Goal: Check status: Check status

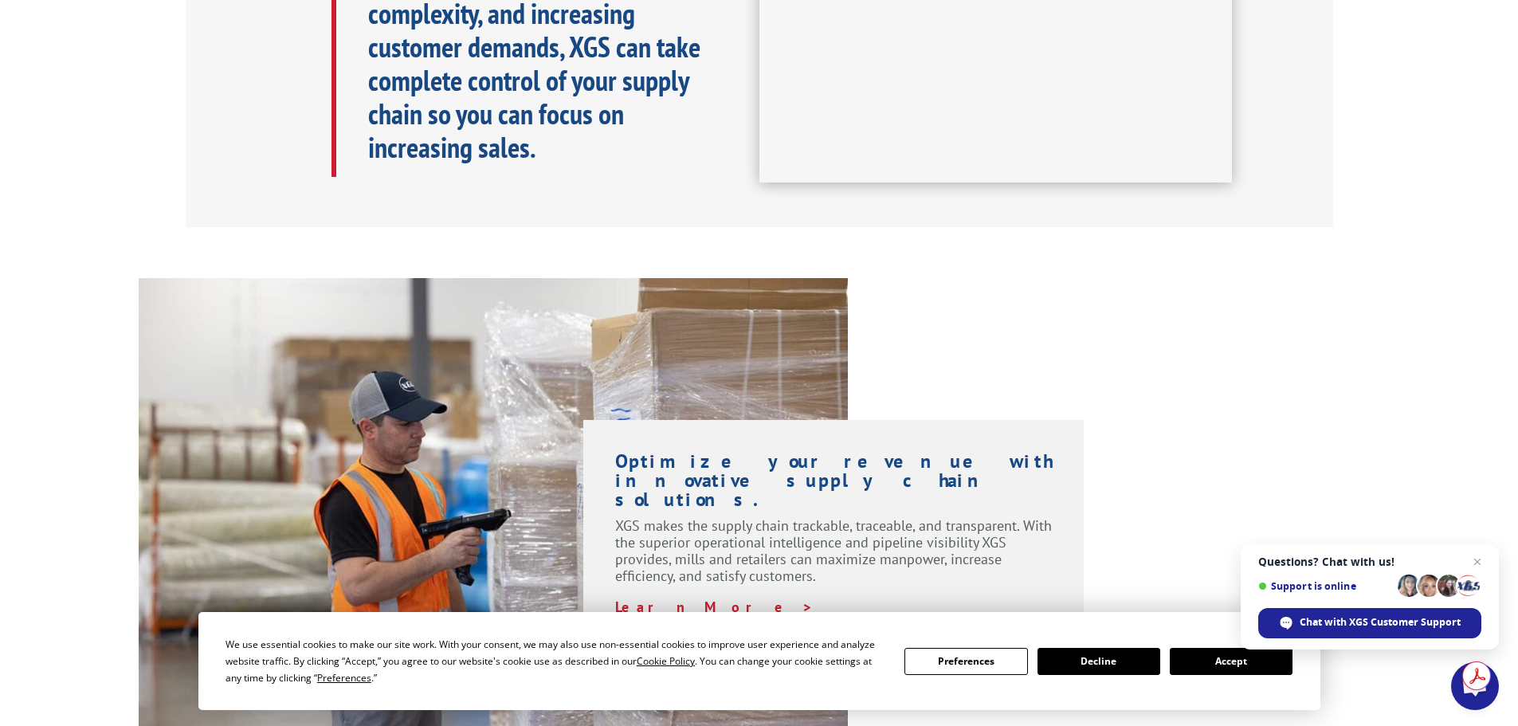
scroll to position [1036, 0]
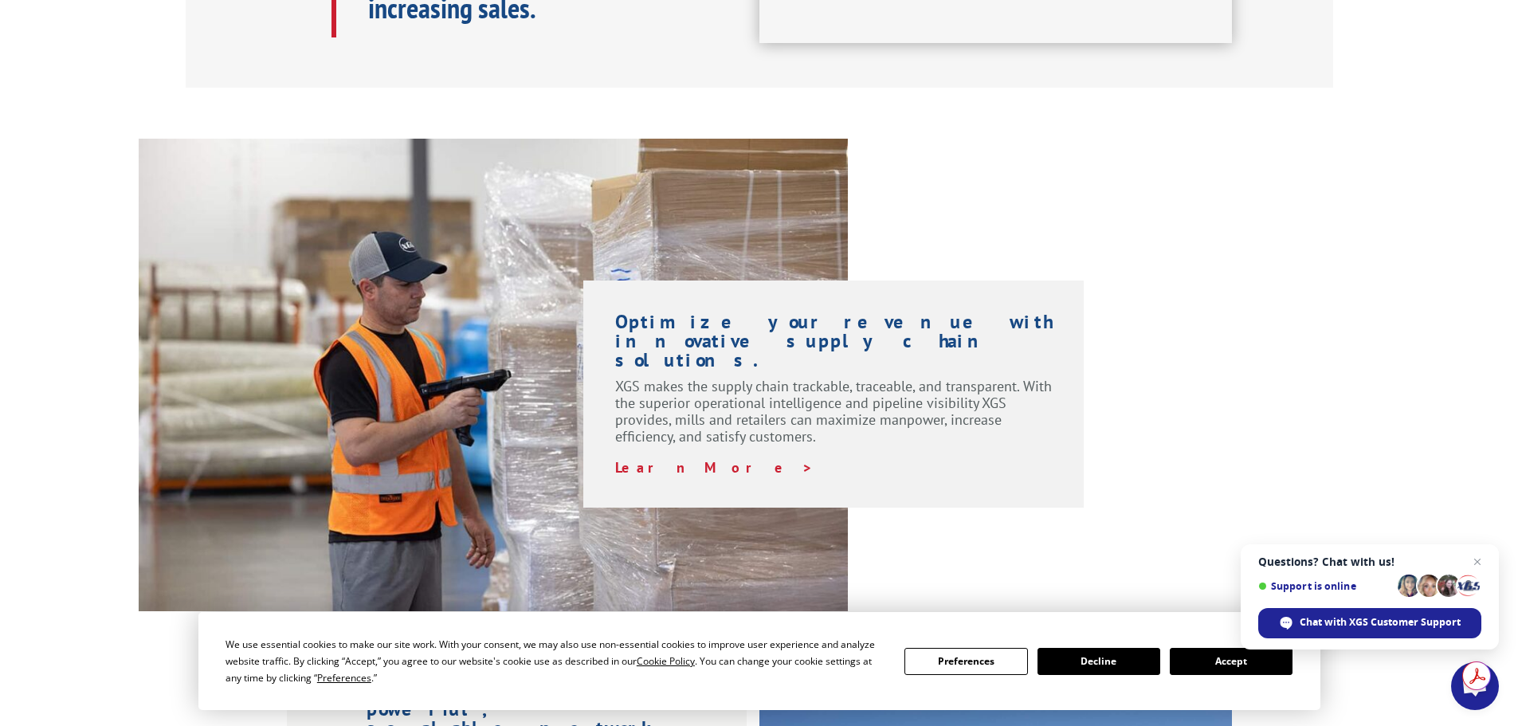
click at [1371, 396] on div "Optimize your revenue with innovative supply chain solutions. XGS makes the sup…" at bounding box center [759, 375] width 1518 height 473
click at [1199, 662] on button "Accept" at bounding box center [1231, 661] width 123 height 27
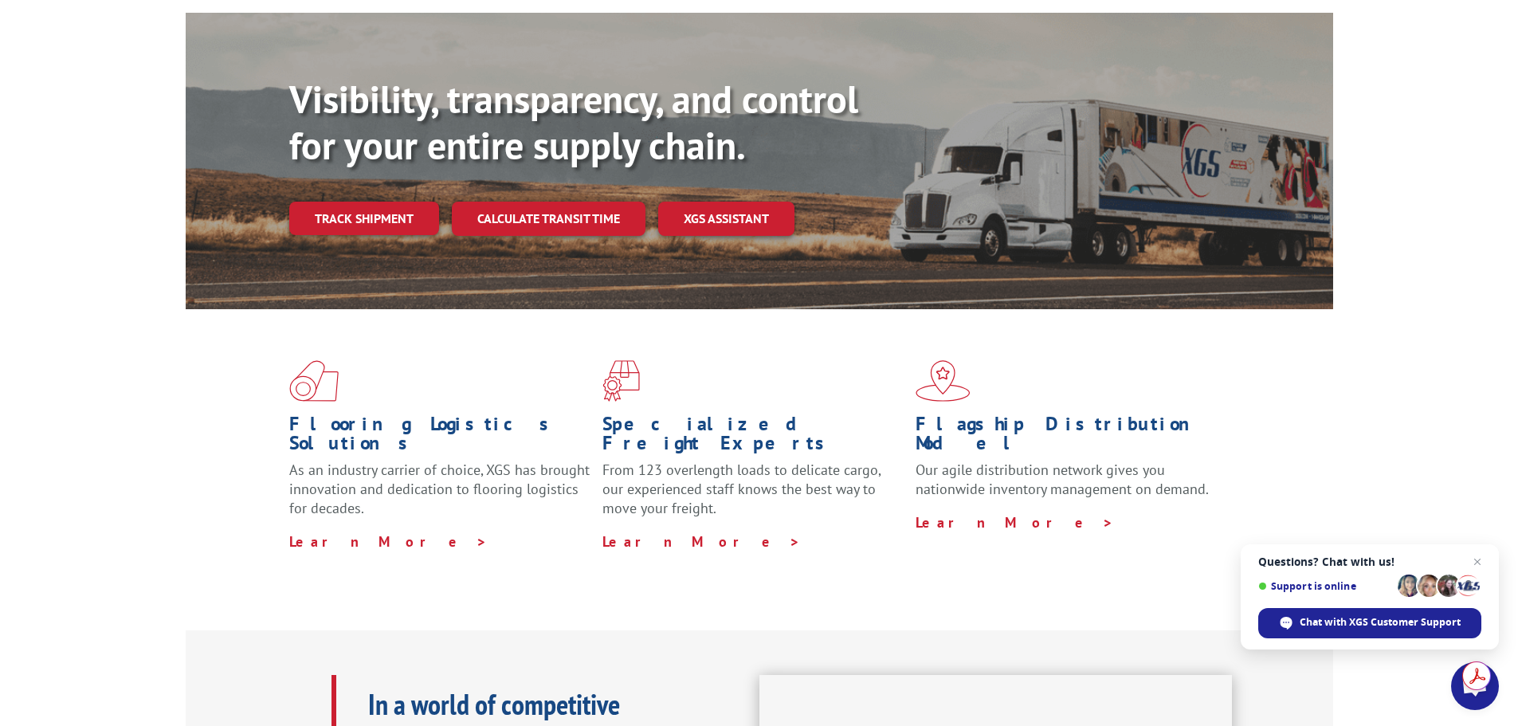
scroll to position [0, 0]
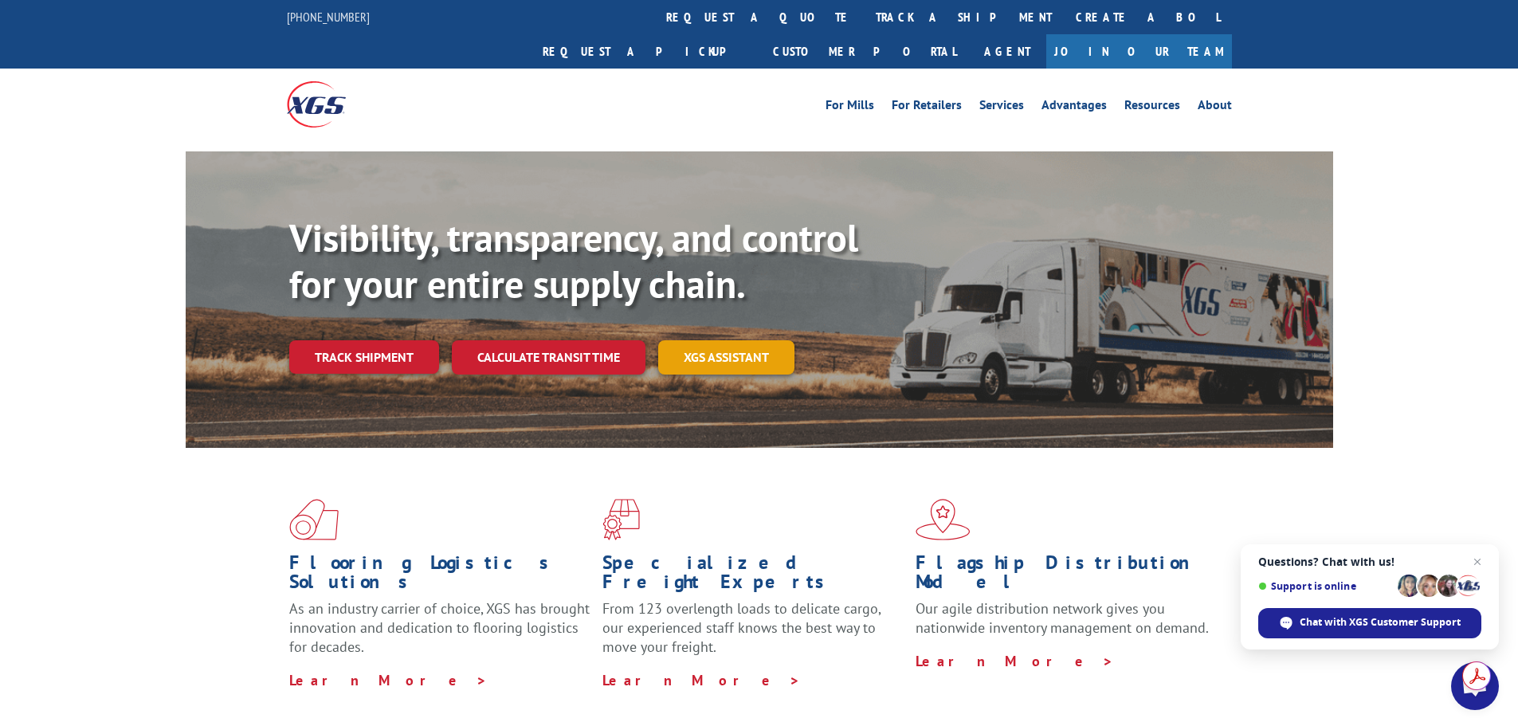
click at [768, 340] on link "XGS ASSISTANT" at bounding box center [726, 357] width 136 height 34
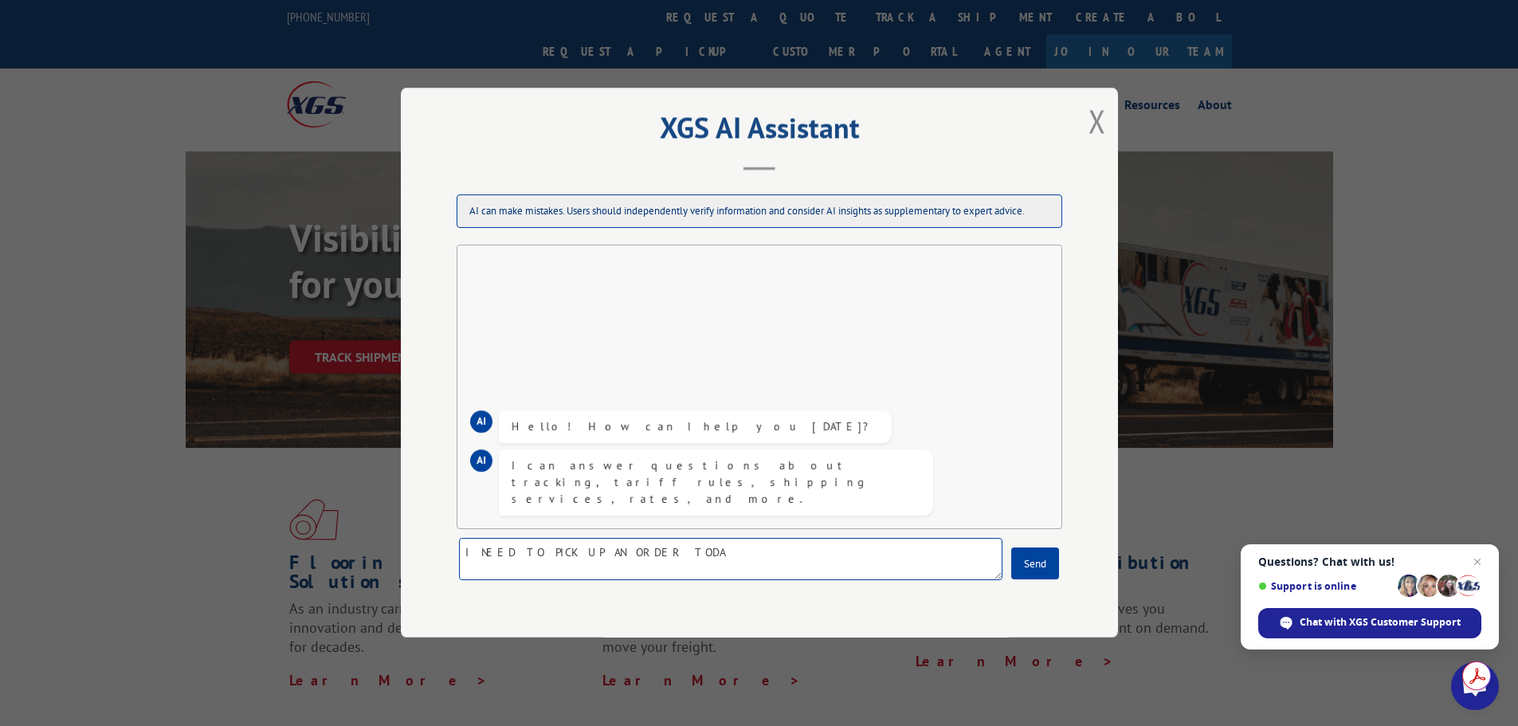
type textarea "I NEED TO PICK UP AN ORDER [DATE]"
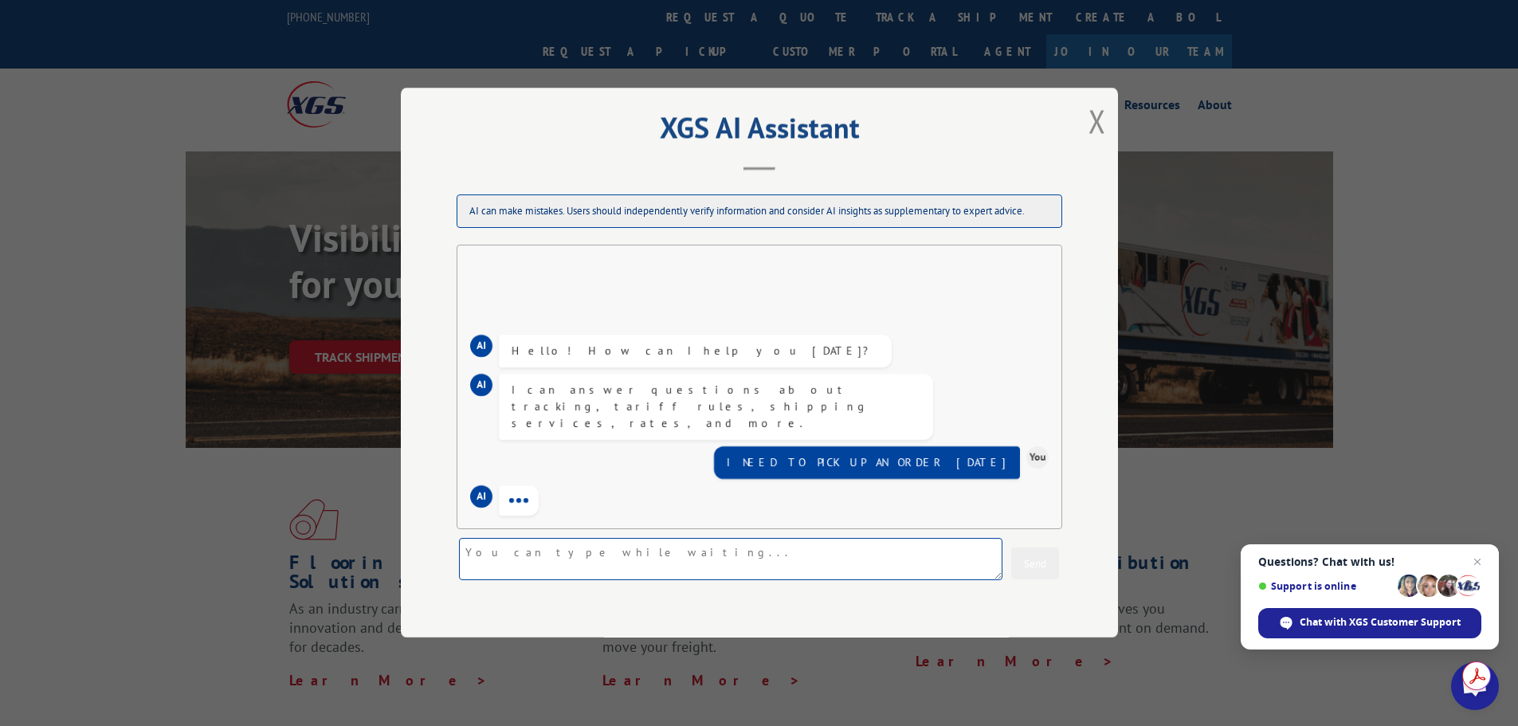
scroll to position [32, 0]
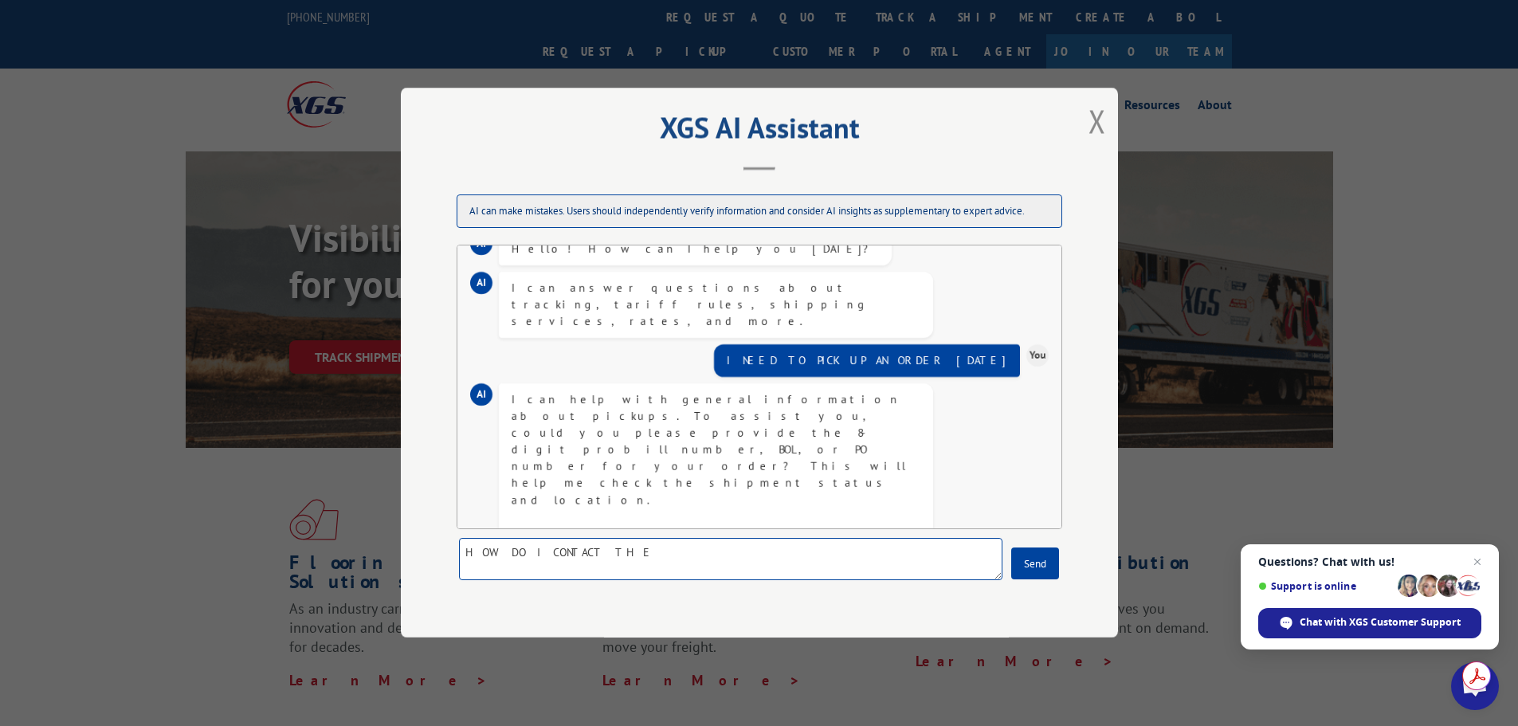
type textarea "HOW DO I CONTACT THEM"
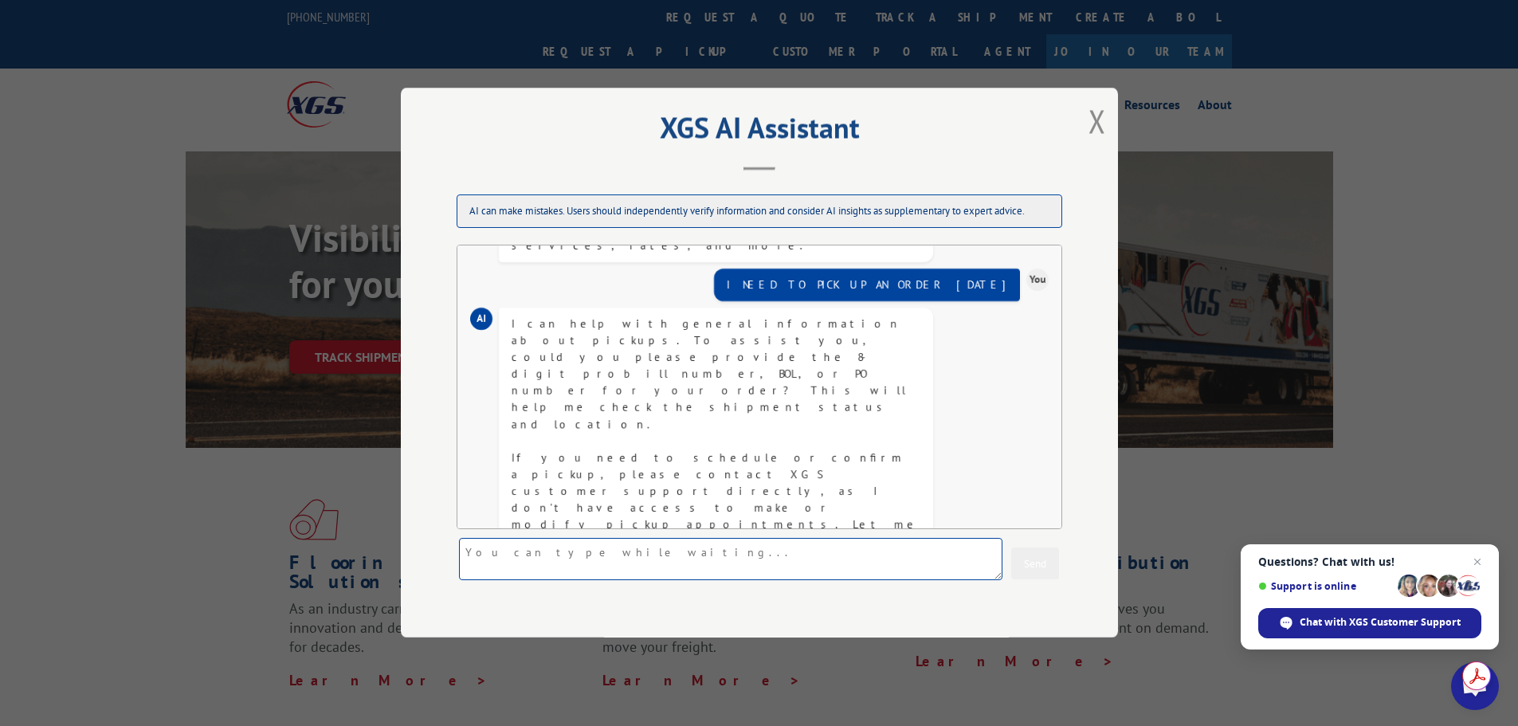
scroll to position [277, 0]
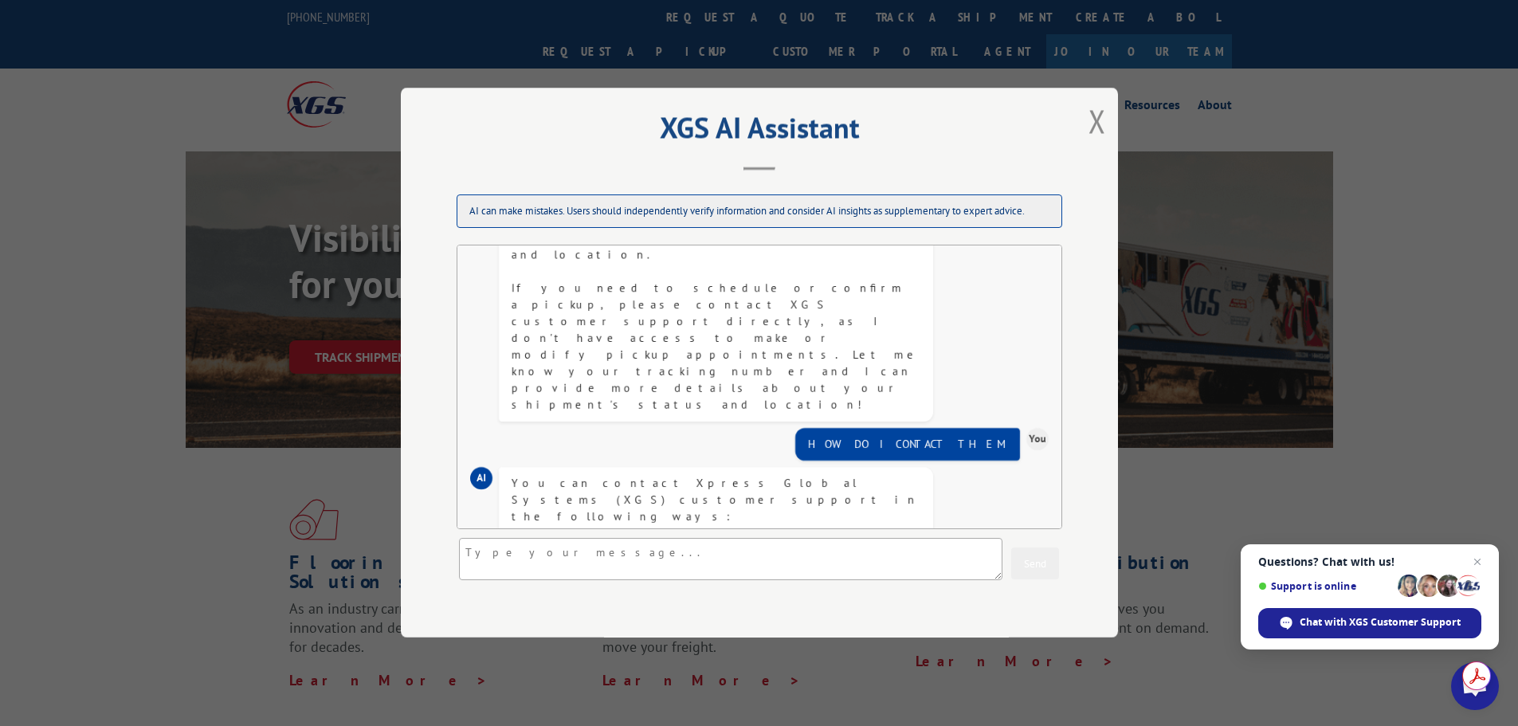
drag, startPoint x: 695, startPoint y: 399, endPoint x: 552, endPoint y: 406, distance: 142.8
click at [552, 475] on div "You can contact Xpress Global Systems (XGS) customer support in the following w…" at bounding box center [716, 617] width 409 height 284
copy div "[EMAIL_ADDRESS][DOMAIN_NAME]"
click at [579, 475] on div "You can contact Xpress Global Systems (XGS) customer support in the following w…" at bounding box center [716, 617] width 409 height 284
click at [577, 475] on div "You can contact Xpress Global Systems (XGS) customer support in the following w…" at bounding box center [716, 617] width 409 height 284
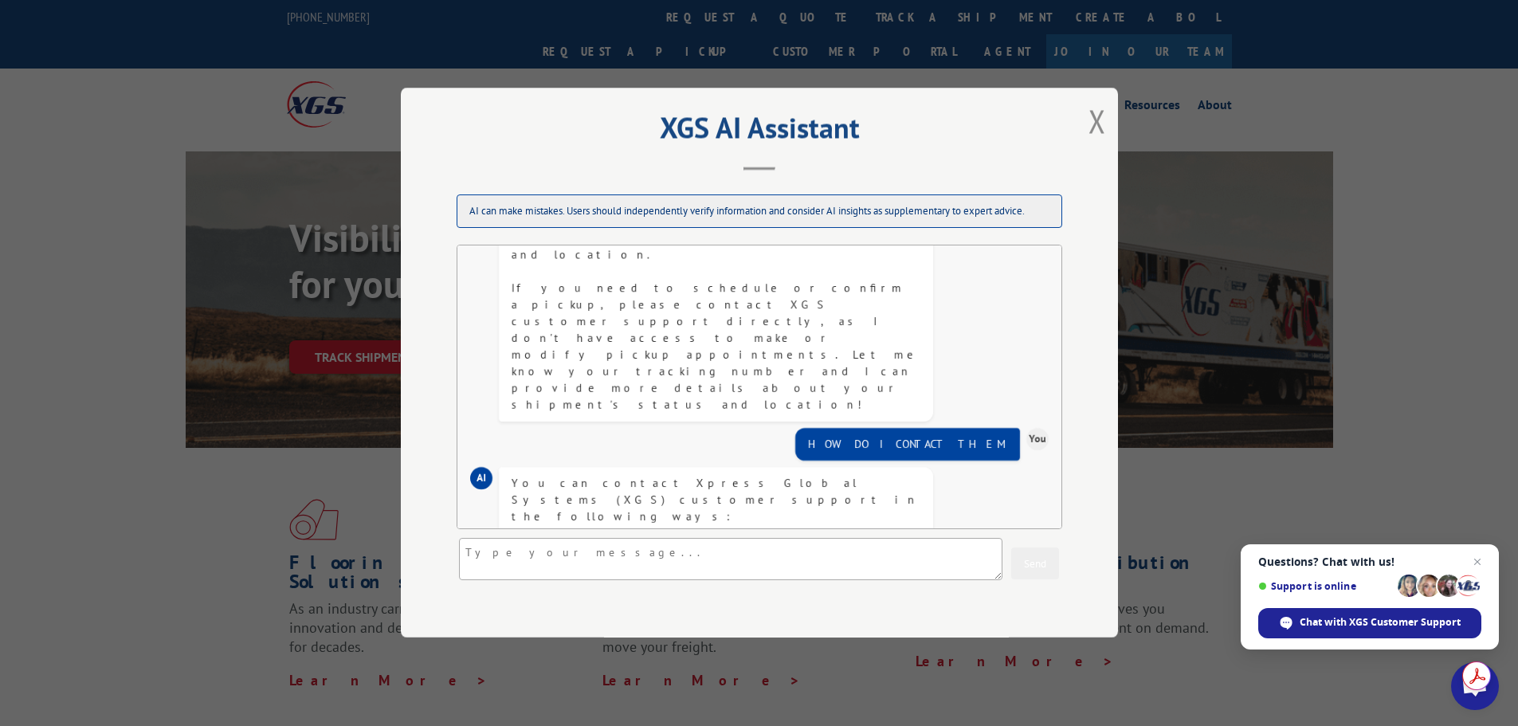
click at [577, 475] on div "You can contact Xpress Global Systems (XGS) customer support in the following w…" at bounding box center [716, 617] width 409 height 284
click at [587, 475] on div "You can contact Xpress Global Systems (XGS) customer support in the following w…" at bounding box center [716, 617] width 409 height 284
click at [551, 475] on div "You can contact Xpress Global Systems (XGS) customer support in the following w…" at bounding box center [716, 617] width 409 height 284
click at [1104, 131] on button "Close modal" at bounding box center [1098, 121] width 18 height 42
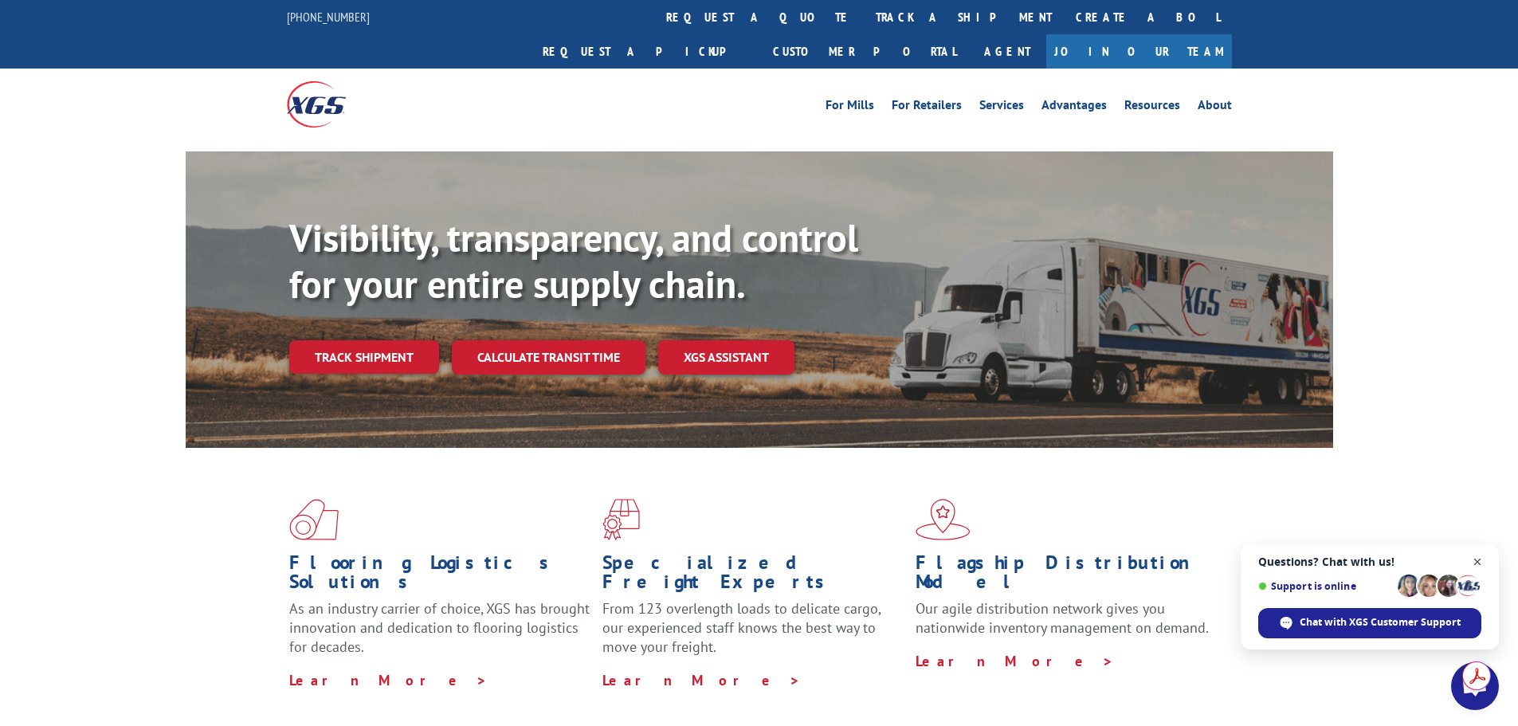
click at [1477, 560] on span "Close chat" at bounding box center [1478, 562] width 20 height 20
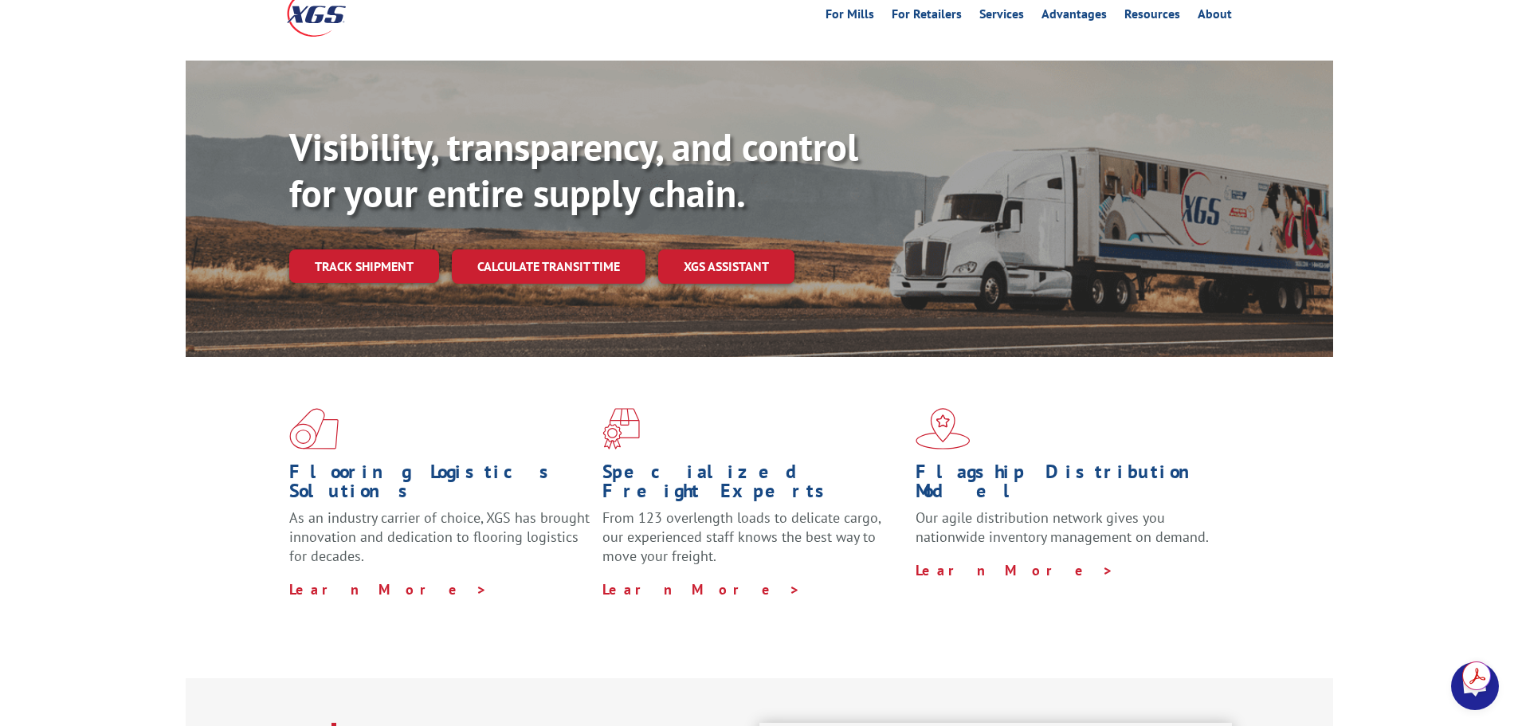
scroll to position [0, 0]
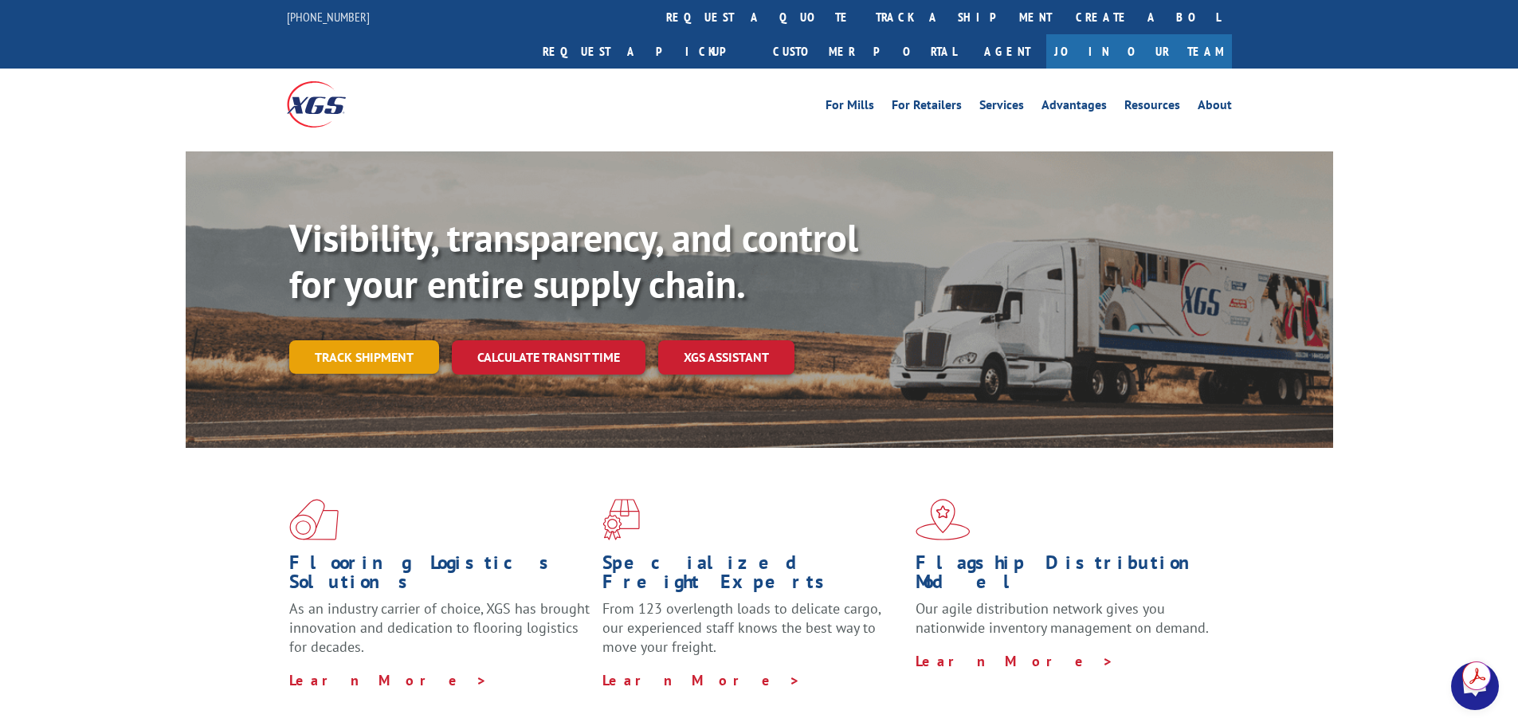
click at [386, 340] on link "Track shipment" at bounding box center [364, 356] width 150 height 33
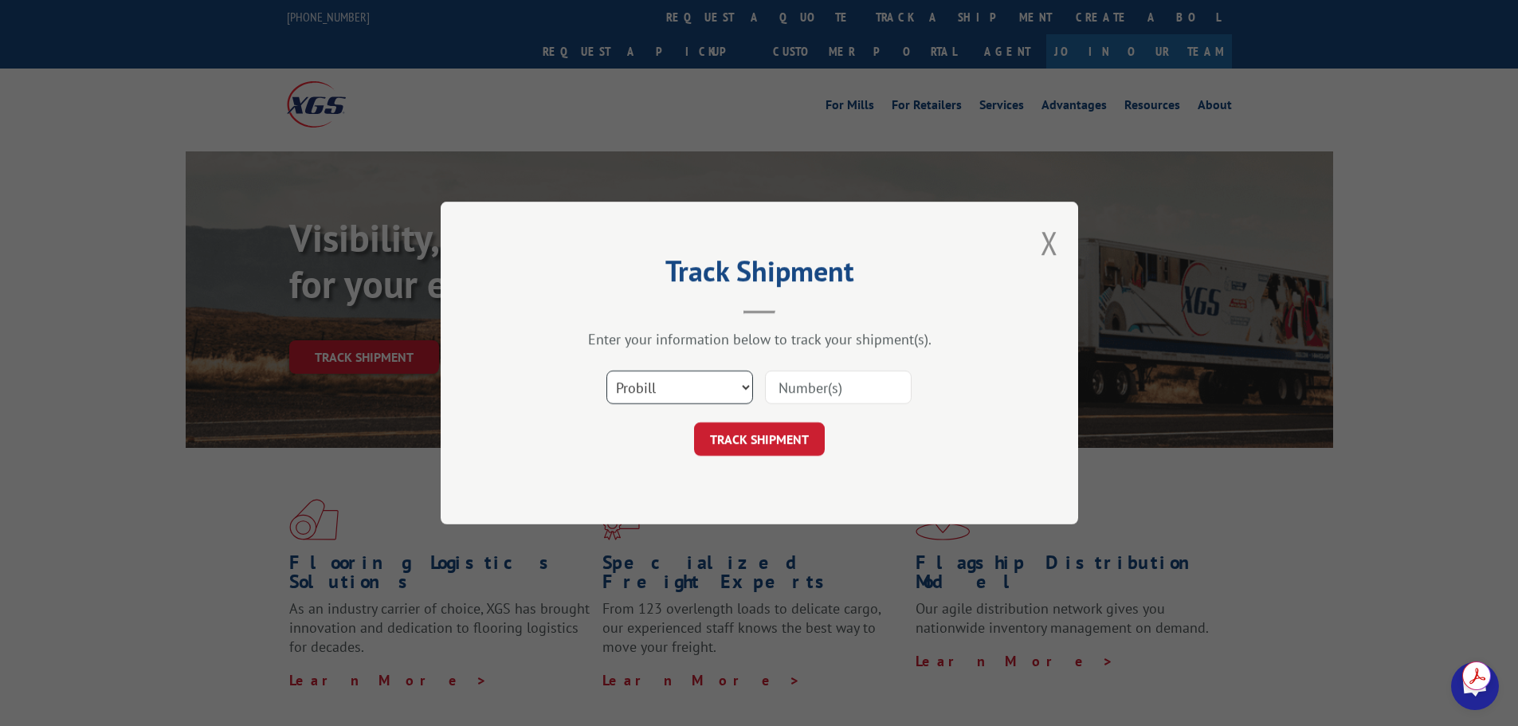
click at [700, 384] on select "Select category... Probill BOL PO" at bounding box center [679, 387] width 147 height 33
click at [606, 371] on select "Select category... Probill BOL PO" at bounding box center [679, 387] width 147 height 33
click at [637, 396] on select "Select category... Probill BOL PO" at bounding box center [679, 387] width 147 height 33
select select "probill"
click at [606, 371] on select "Select category... Probill BOL PO" at bounding box center [679, 387] width 147 height 33
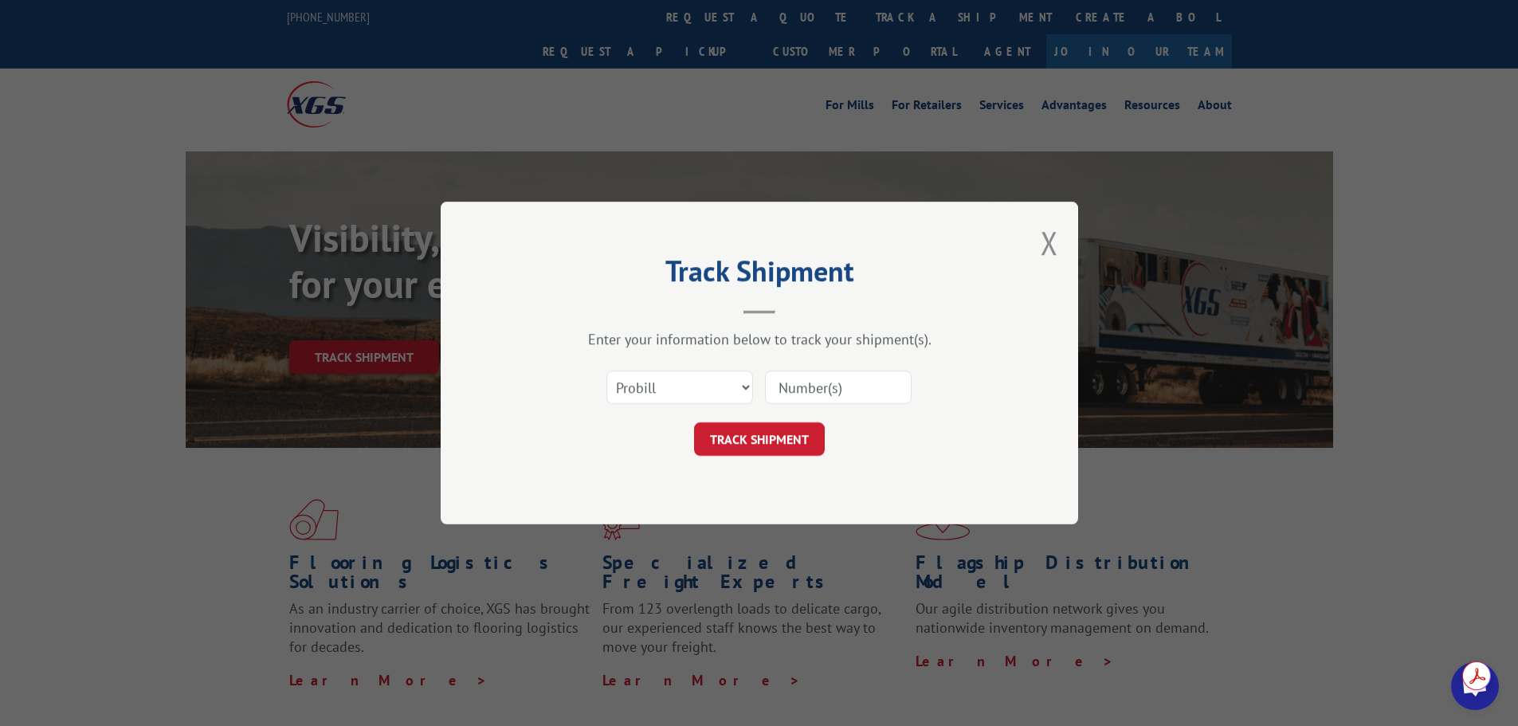
click at [806, 400] on input at bounding box center [838, 387] width 147 height 33
paste input "17229726"
type input "17229726"
click at [808, 435] on button "TRACK SHIPMENT" at bounding box center [759, 438] width 131 height 33
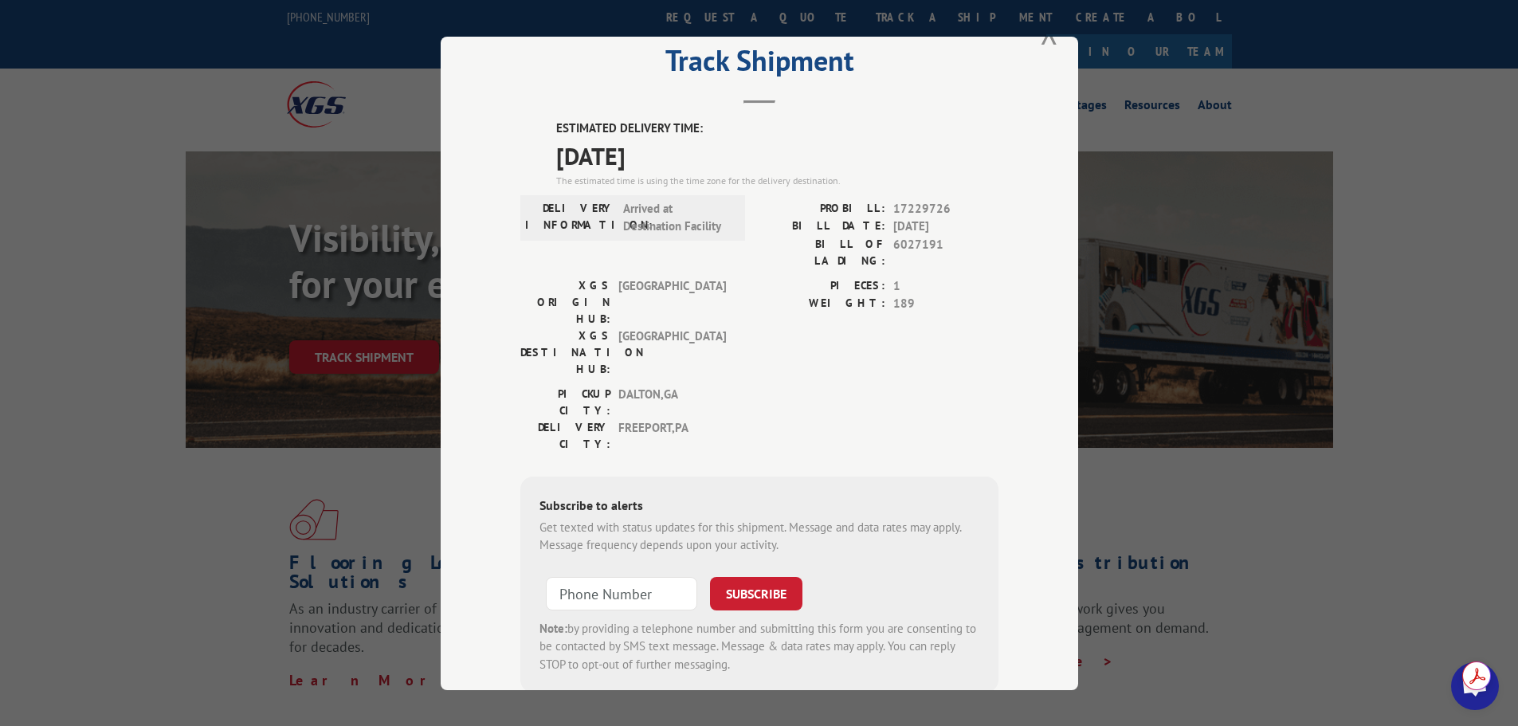
scroll to position [64, 0]
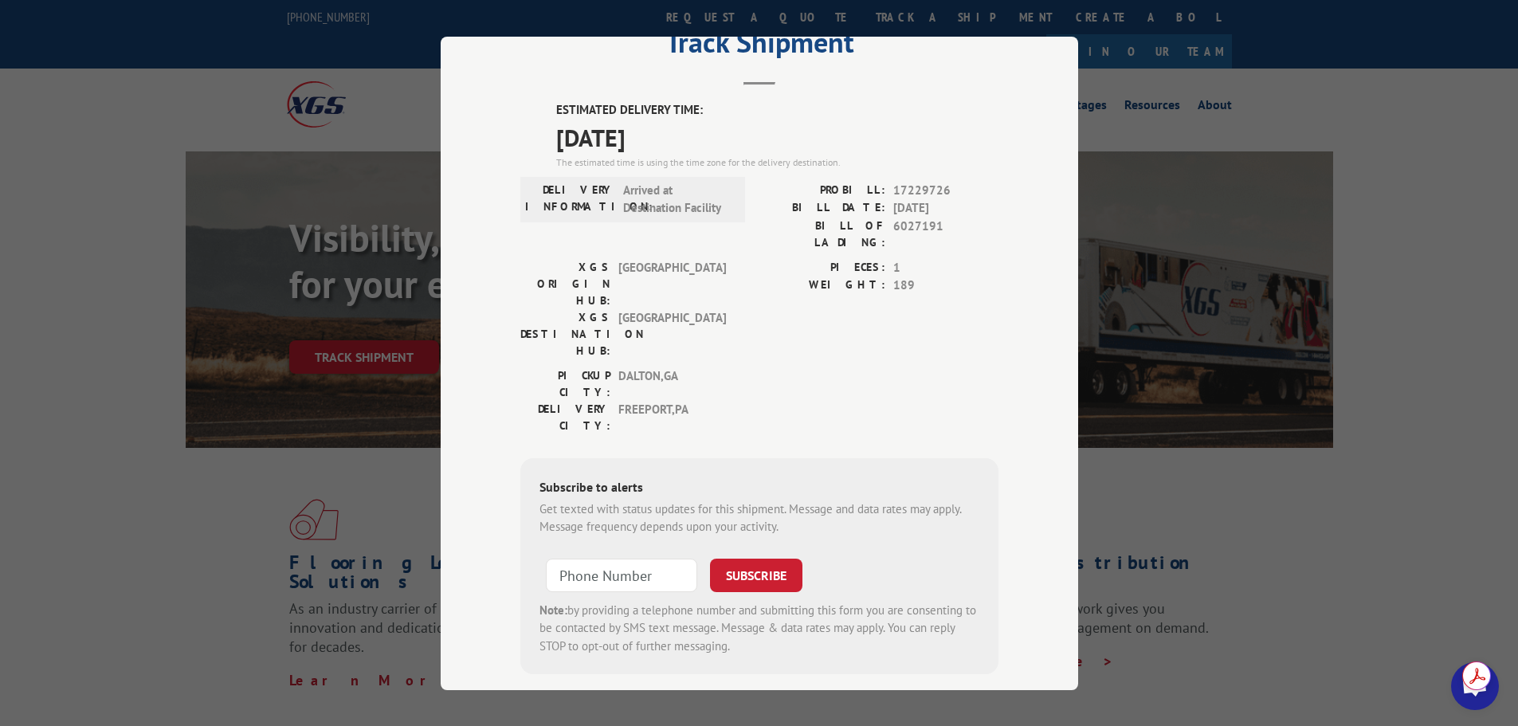
click at [1264, 99] on div "Track Shipment ESTIMATED DELIVERY TIME: [DATE] The estimated time is using the …" at bounding box center [759, 363] width 1518 height 726
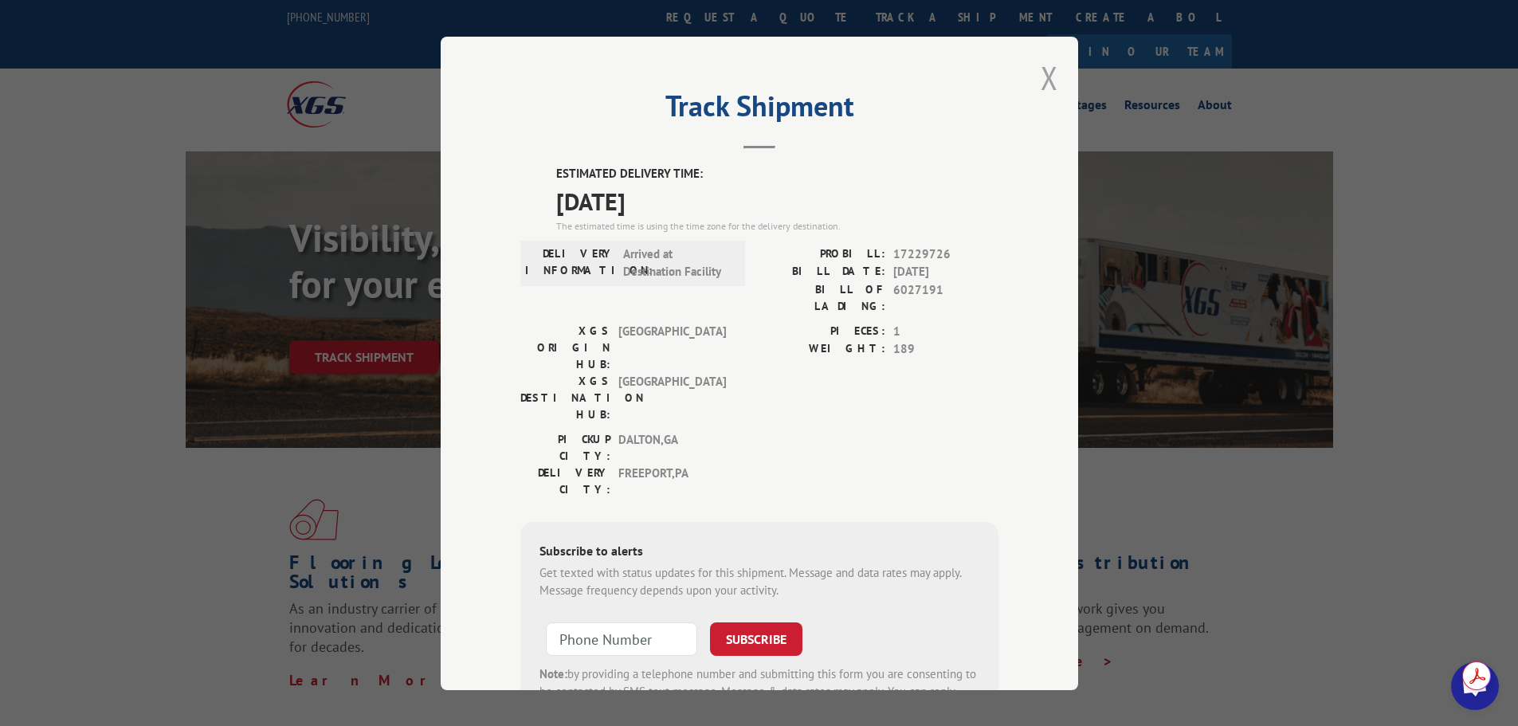
click at [1041, 72] on button "Close modal" at bounding box center [1050, 78] width 18 height 42
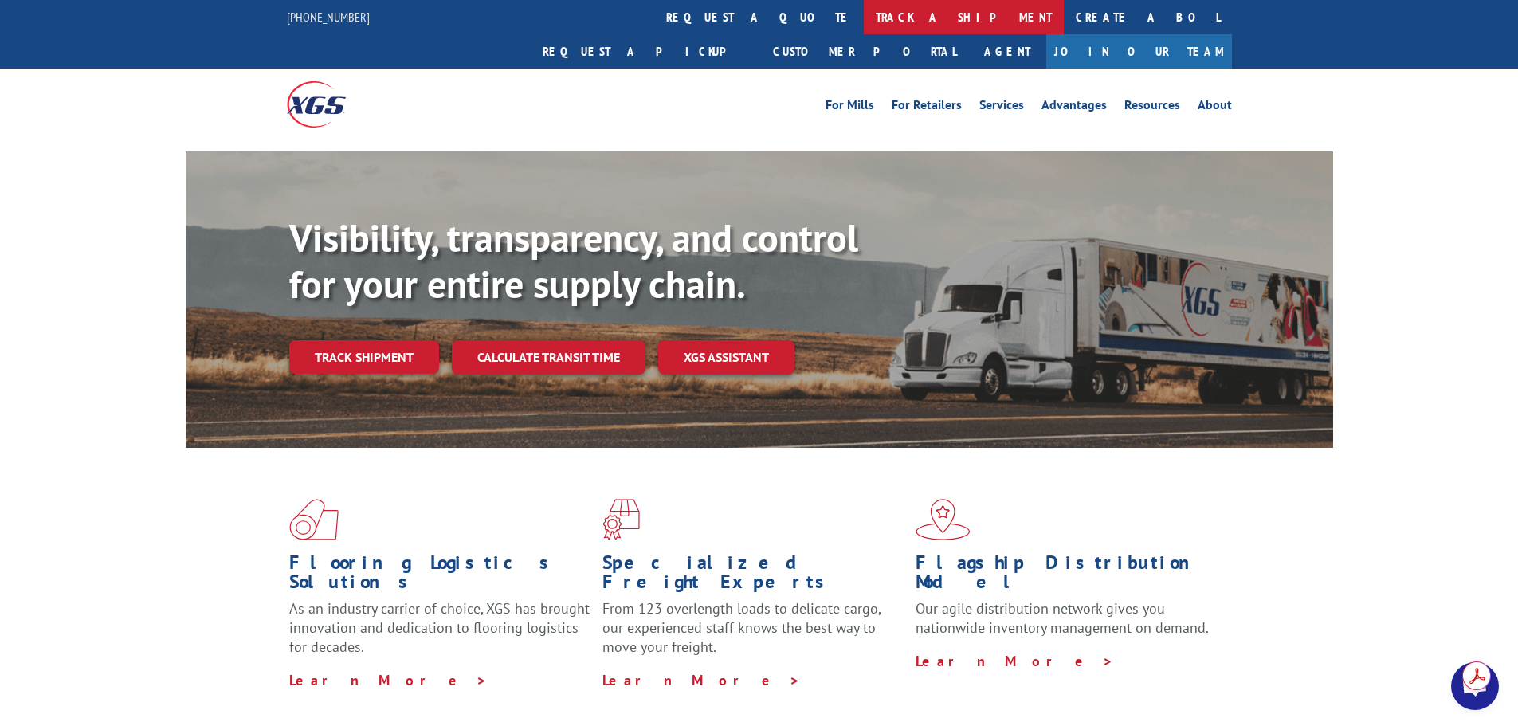
click at [864, 17] on link "track a shipment" at bounding box center [964, 17] width 200 height 34
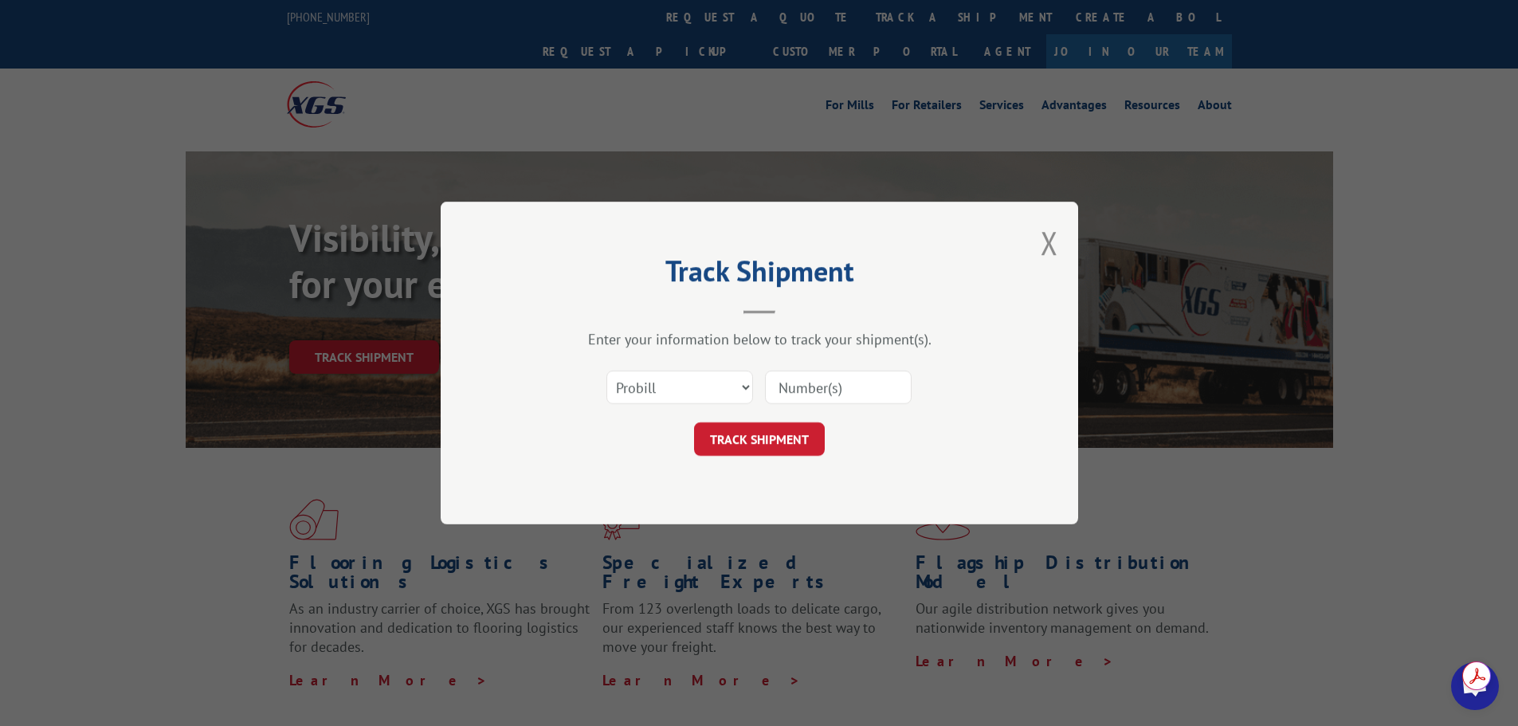
click at [805, 382] on input at bounding box center [838, 387] width 147 height 33
paste input "17229726"
type input "17229726"
click button "TRACK SHIPMENT" at bounding box center [759, 438] width 131 height 33
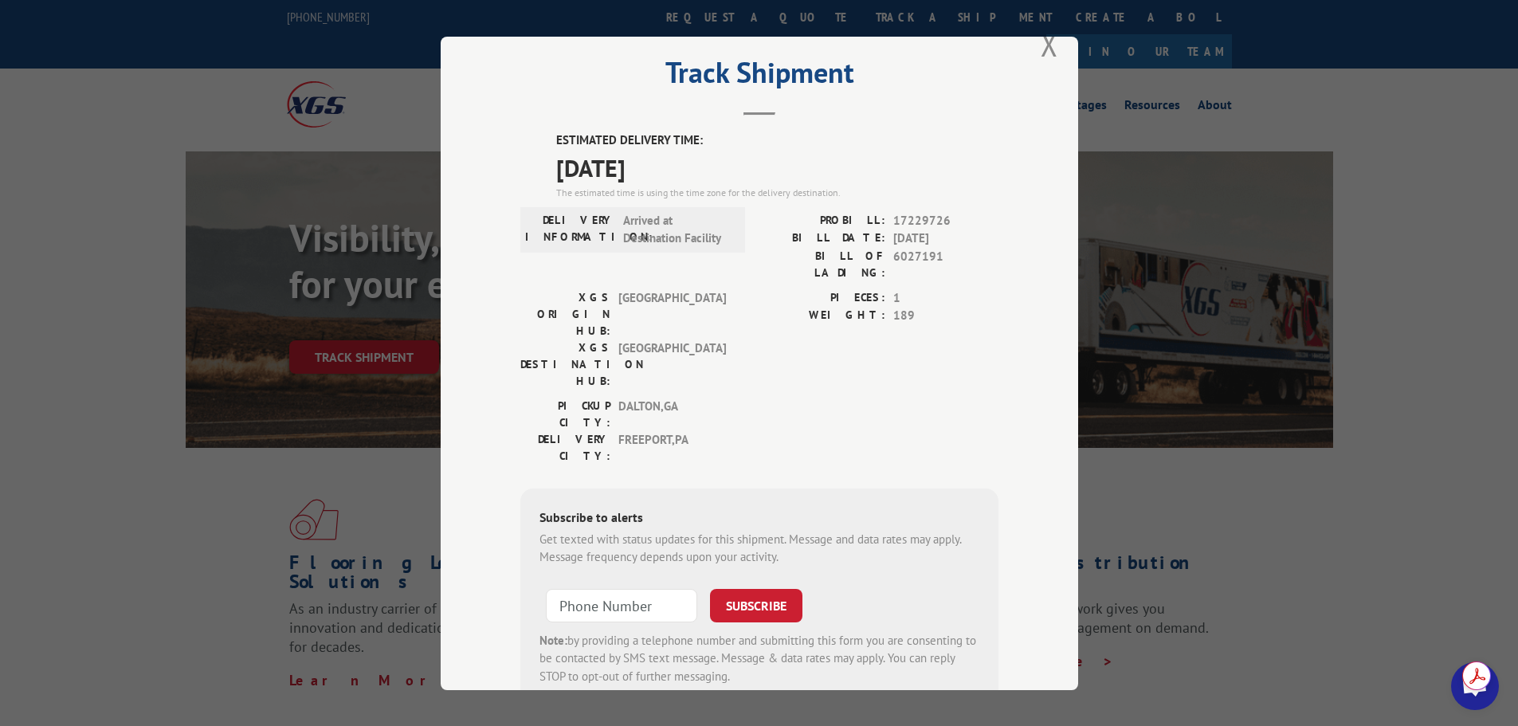
scroll to position [64, 0]
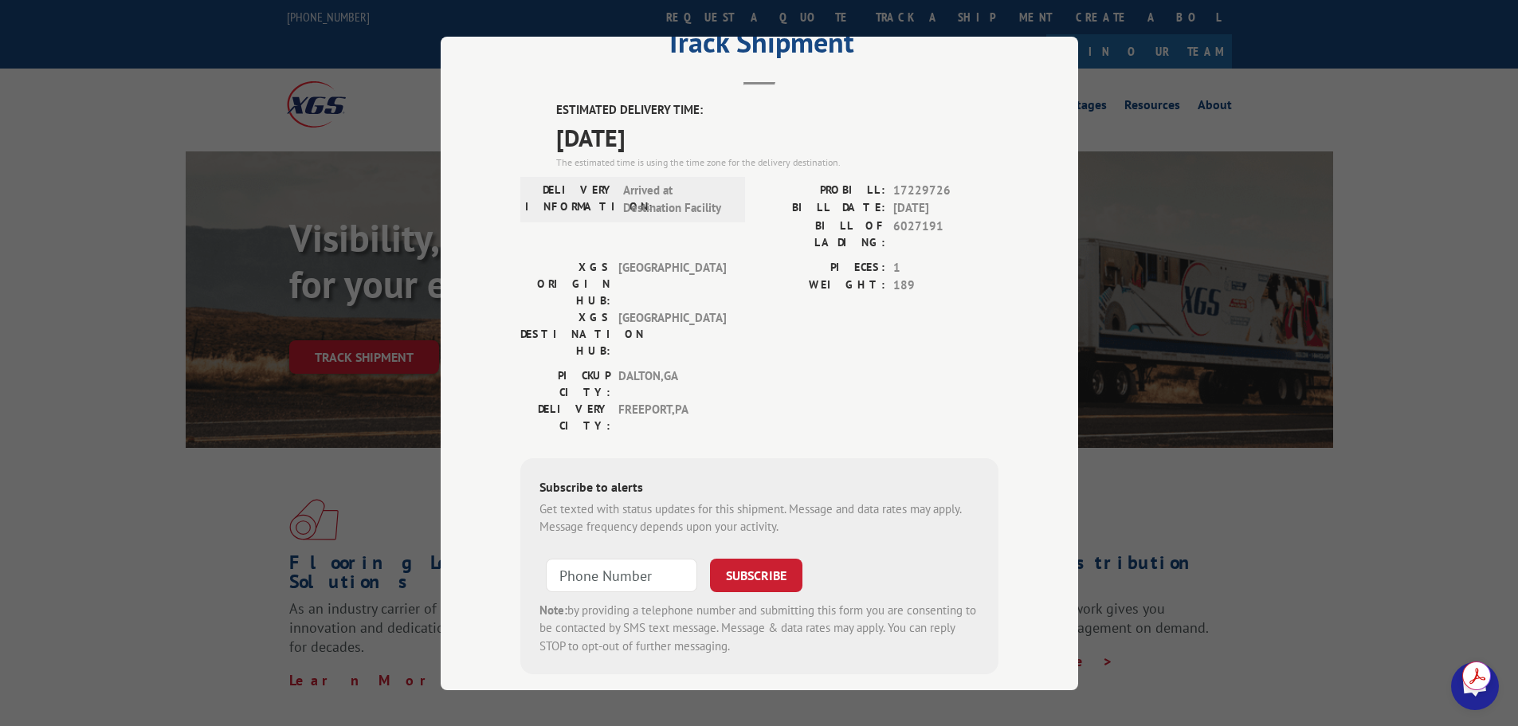
click at [1318, 509] on div "Track Shipment ESTIMATED DELIVERY TIME: [DATE] The estimated time is using the …" at bounding box center [759, 363] width 1518 height 726
click at [1321, 470] on div "Track Shipment ESTIMATED DELIVERY TIME: [DATE] The estimated time is using the …" at bounding box center [759, 363] width 1518 height 726
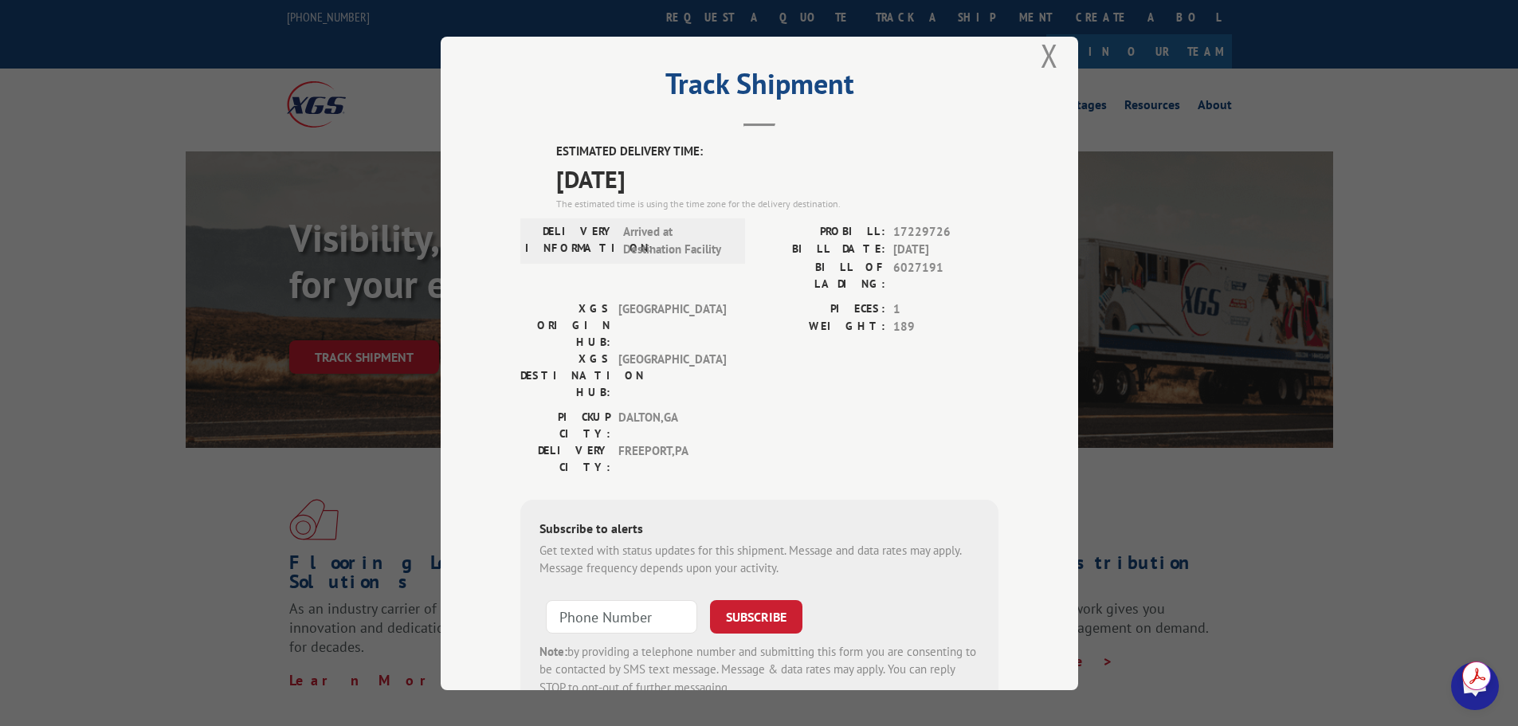
scroll to position [0, 0]
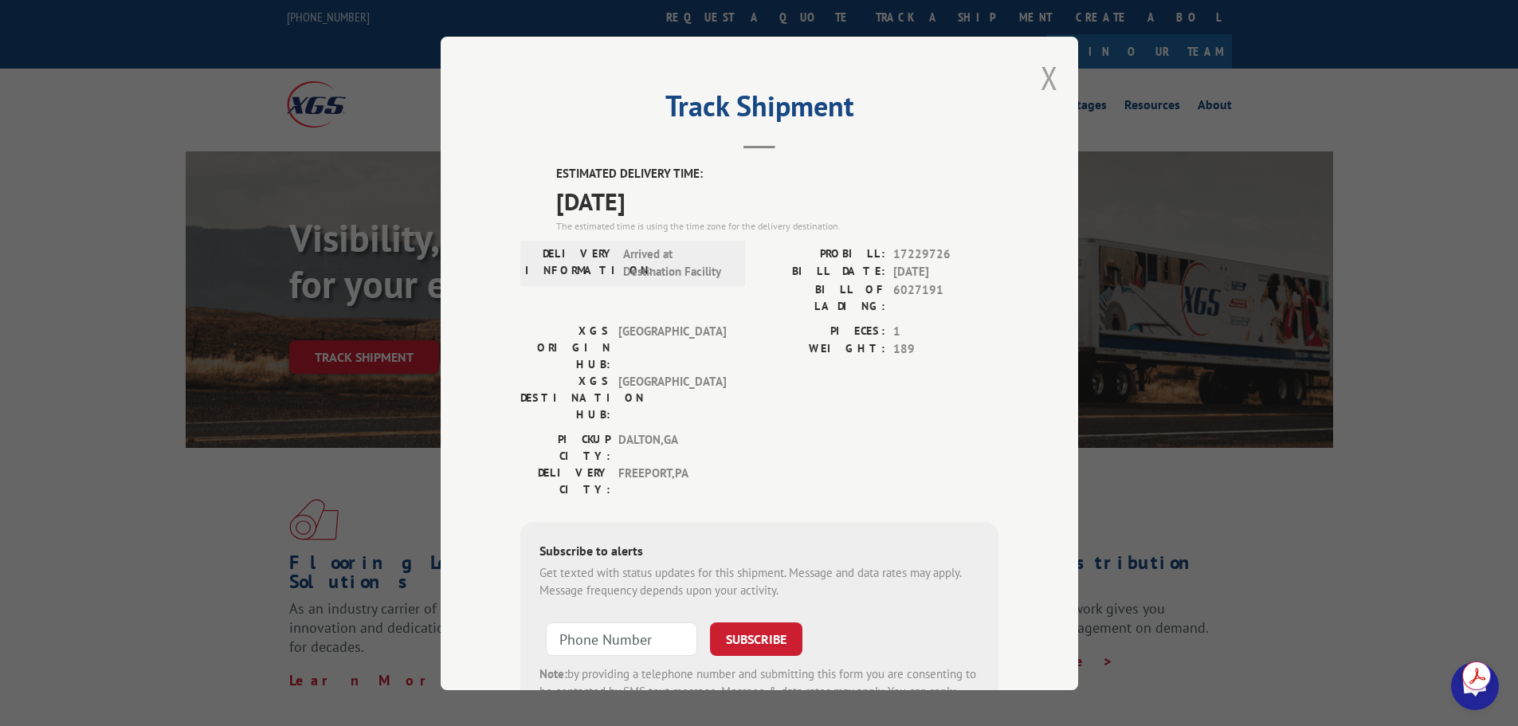
click at [1042, 88] on button "Close modal" at bounding box center [1050, 78] width 18 height 42
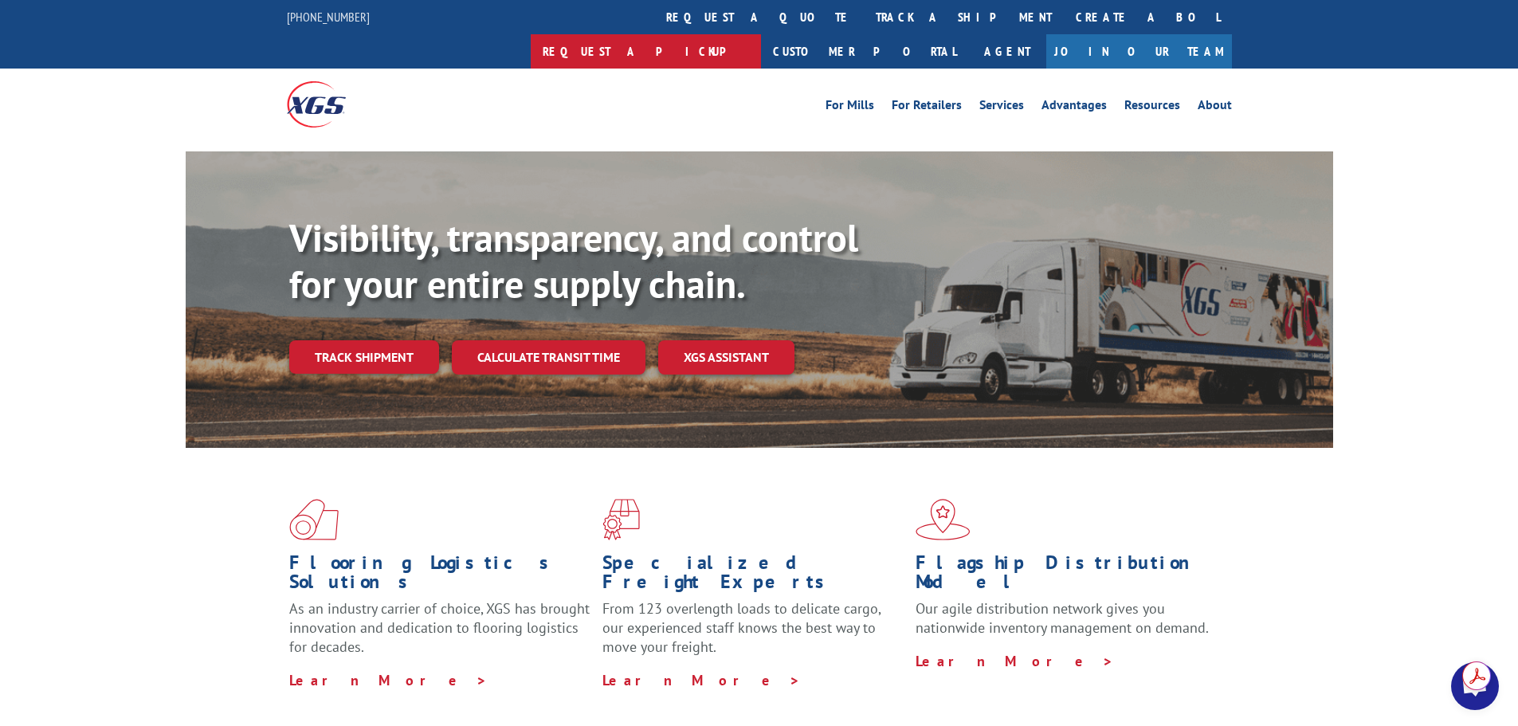
click at [761, 34] on link "Request a pickup" at bounding box center [646, 51] width 230 height 34
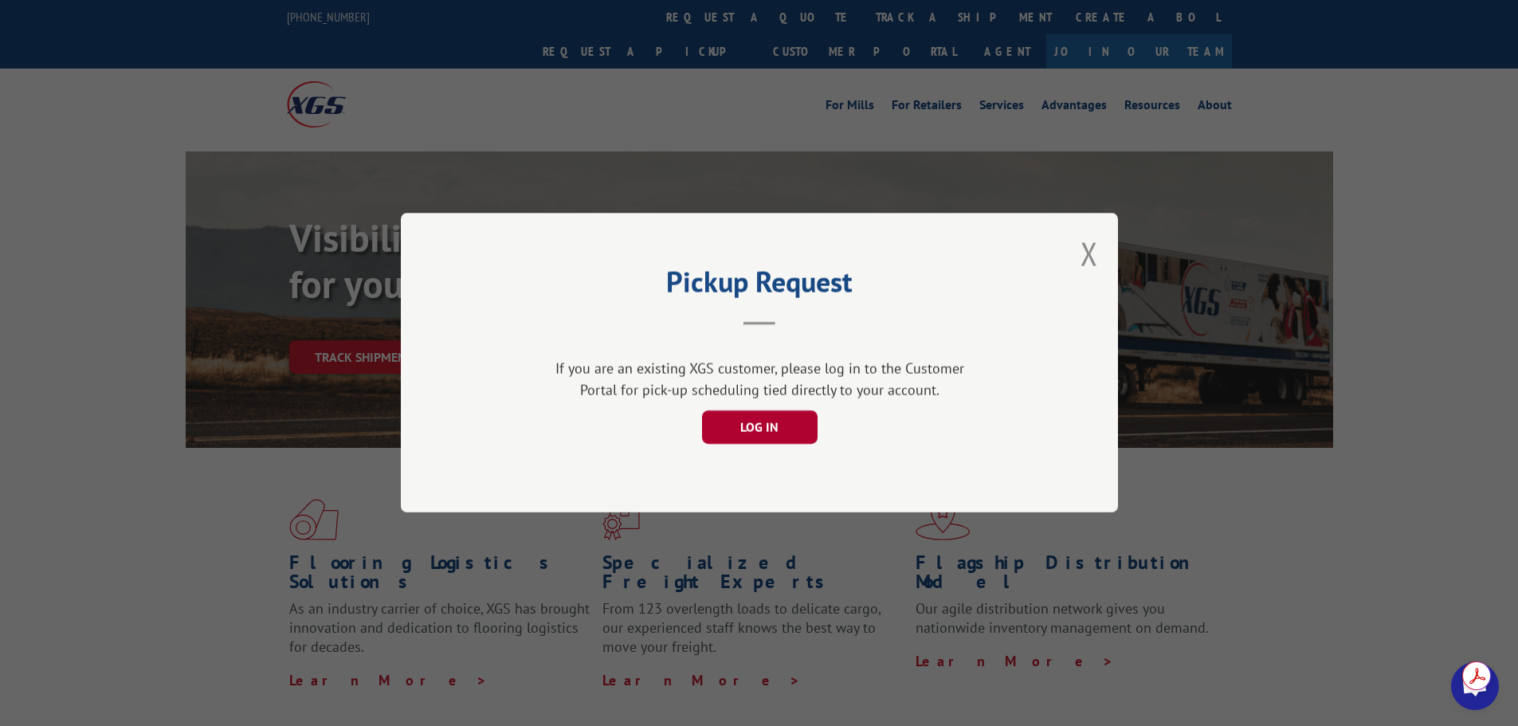
click at [759, 435] on button "LOG IN" at bounding box center [759, 427] width 116 height 33
